Goal: Find specific page/section: Find specific page/section

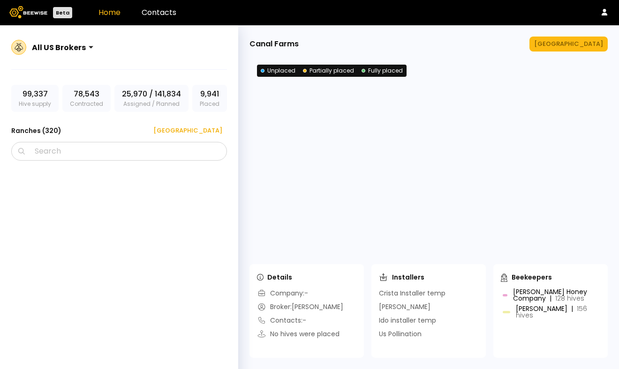
scroll to position [1652, 0]
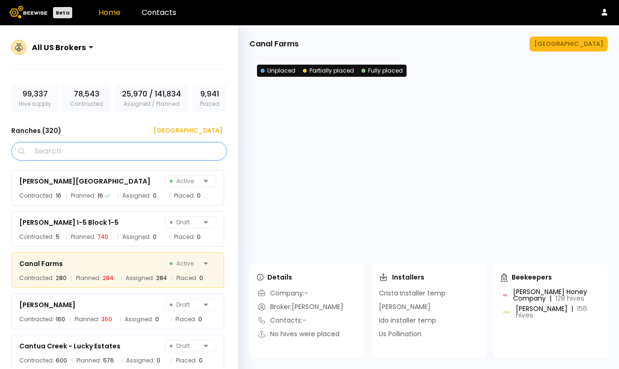
click at [130, 148] on input "Search" at bounding box center [122, 152] width 191 height 18
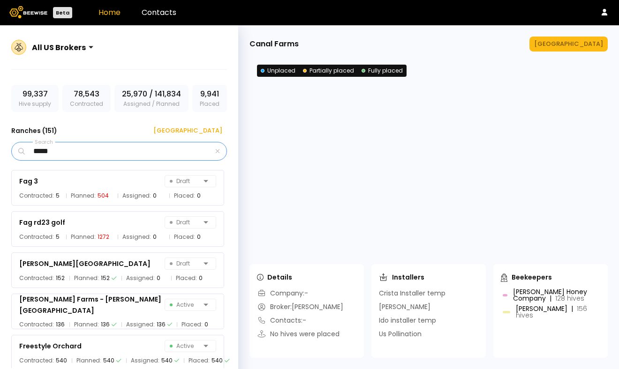
scroll to position [5, 0]
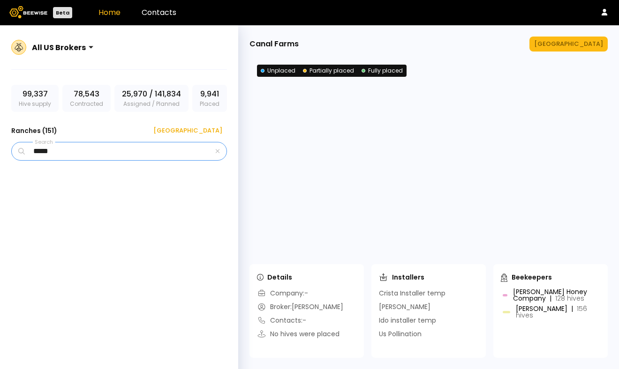
type input "*****"
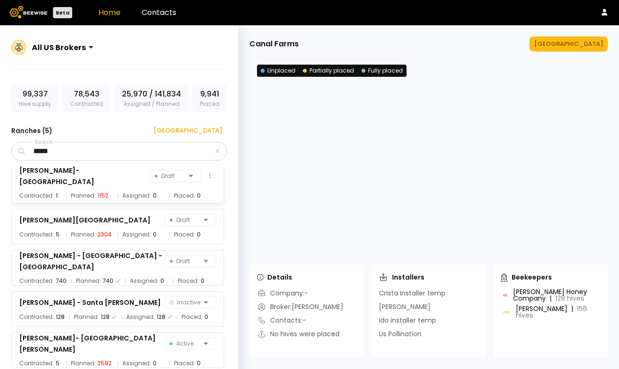
click at [67, 180] on div "[PERSON_NAME]- [GEOGRAPHIC_DATA]" at bounding box center [84, 176] width 130 height 23
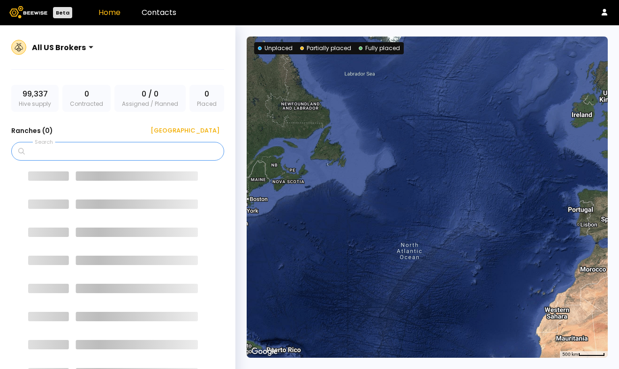
click at [103, 153] on input "Search" at bounding box center [121, 152] width 188 height 18
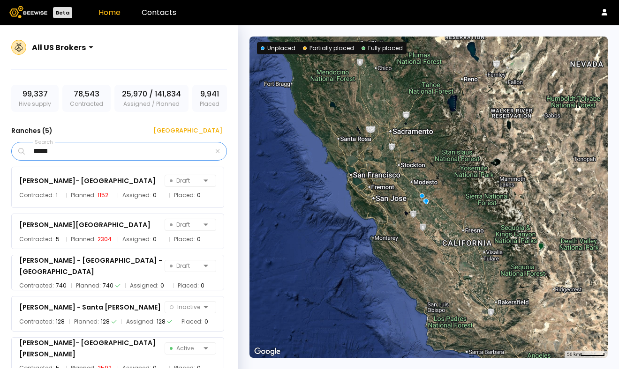
type input "*****"
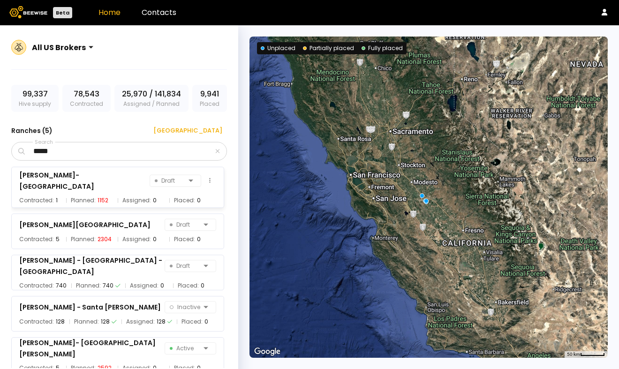
click at [53, 183] on div "[PERSON_NAME]- [GEOGRAPHIC_DATA]" at bounding box center [84, 181] width 130 height 23
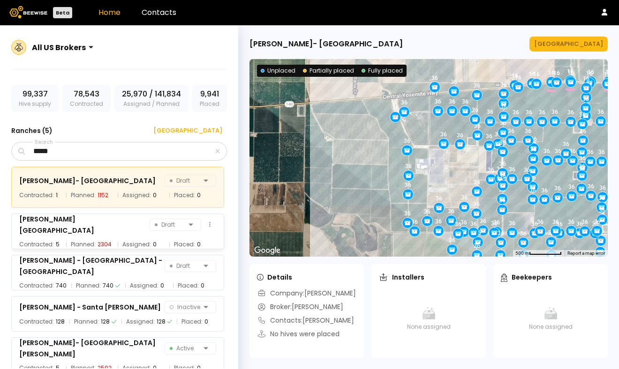
click at [59, 227] on div "[PERSON_NAME][GEOGRAPHIC_DATA]" at bounding box center [84, 225] width 130 height 23
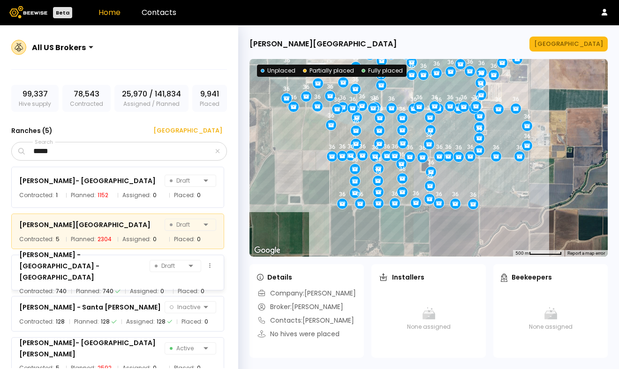
scroll to position [5, 0]
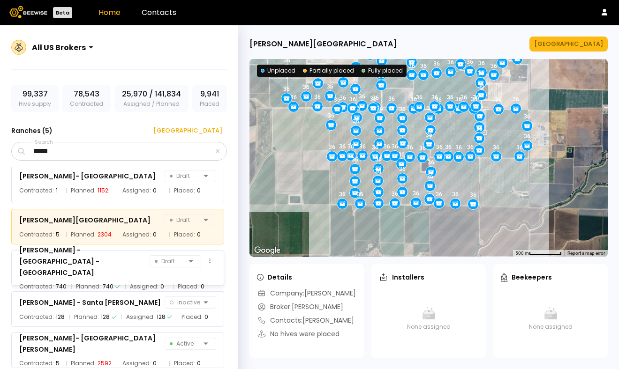
click at [133, 258] on div "[PERSON_NAME] - [GEOGRAPHIC_DATA] - Merced Draft" at bounding box center [117, 262] width 197 height 34
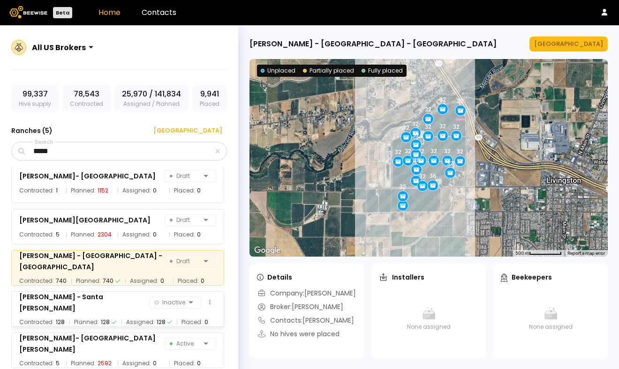
click at [132, 304] on div "[PERSON_NAME] - Santa [PERSON_NAME] Inactive" at bounding box center [117, 303] width 197 height 23
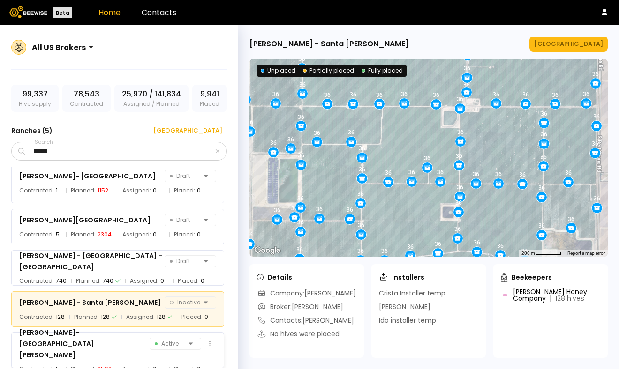
click at [121, 345] on div "[PERSON_NAME]- [GEOGRAPHIC_DATA][PERSON_NAME] Active" at bounding box center [117, 344] width 197 height 34
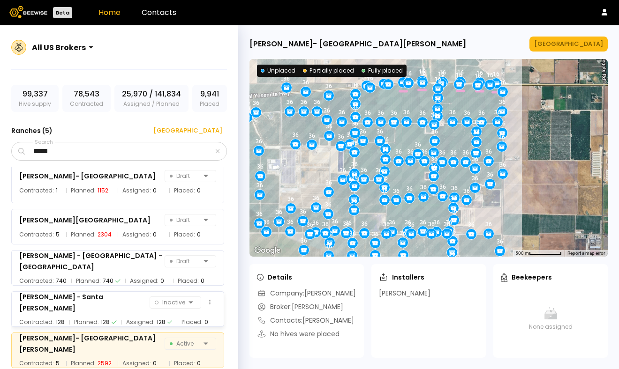
click at [121, 308] on div "[PERSON_NAME] - Santa [PERSON_NAME] Inactive" at bounding box center [117, 303] width 197 height 23
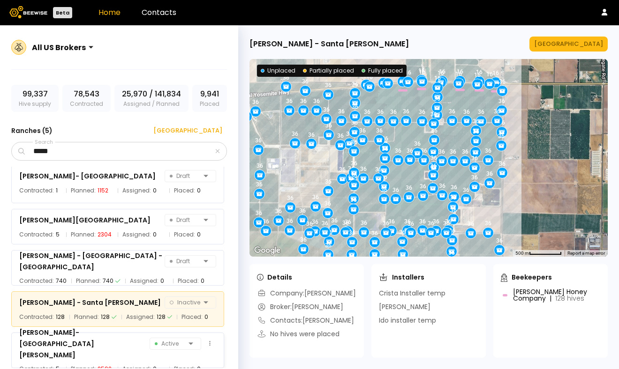
click at [126, 346] on div "[PERSON_NAME]- [GEOGRAPHIC_DATA][PERSON_NAME] Active" at bounding box center [117, 344] width 197 height 34
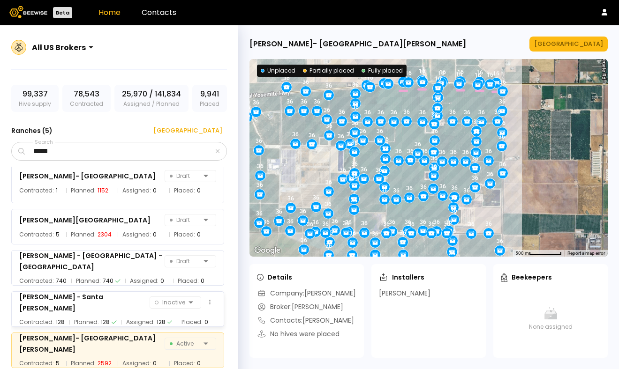
click at [125, 325] on div "[PERSON_NAME] - Santa [PERSON_NAME] Inactive Contracted: 128 Planned: 128 Assig…" at bounding box center [117, 310] width 213 height 36
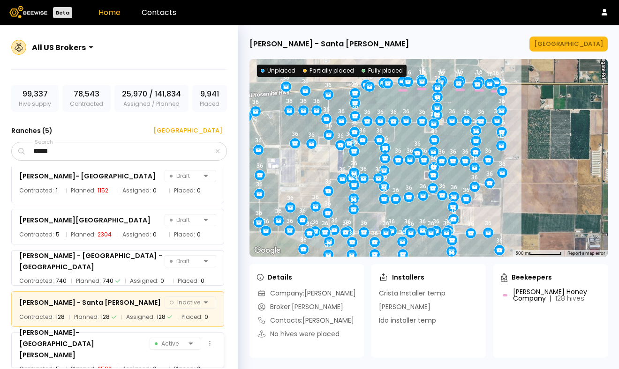
click at [128, 346] on div "[PERSON_NAME]- [GEOGRAPHIC_DATA][PERSON_NAME] Active" at bounding box center [117, 344] width 197 height 34
